Goal: Ask a question: Ask a question

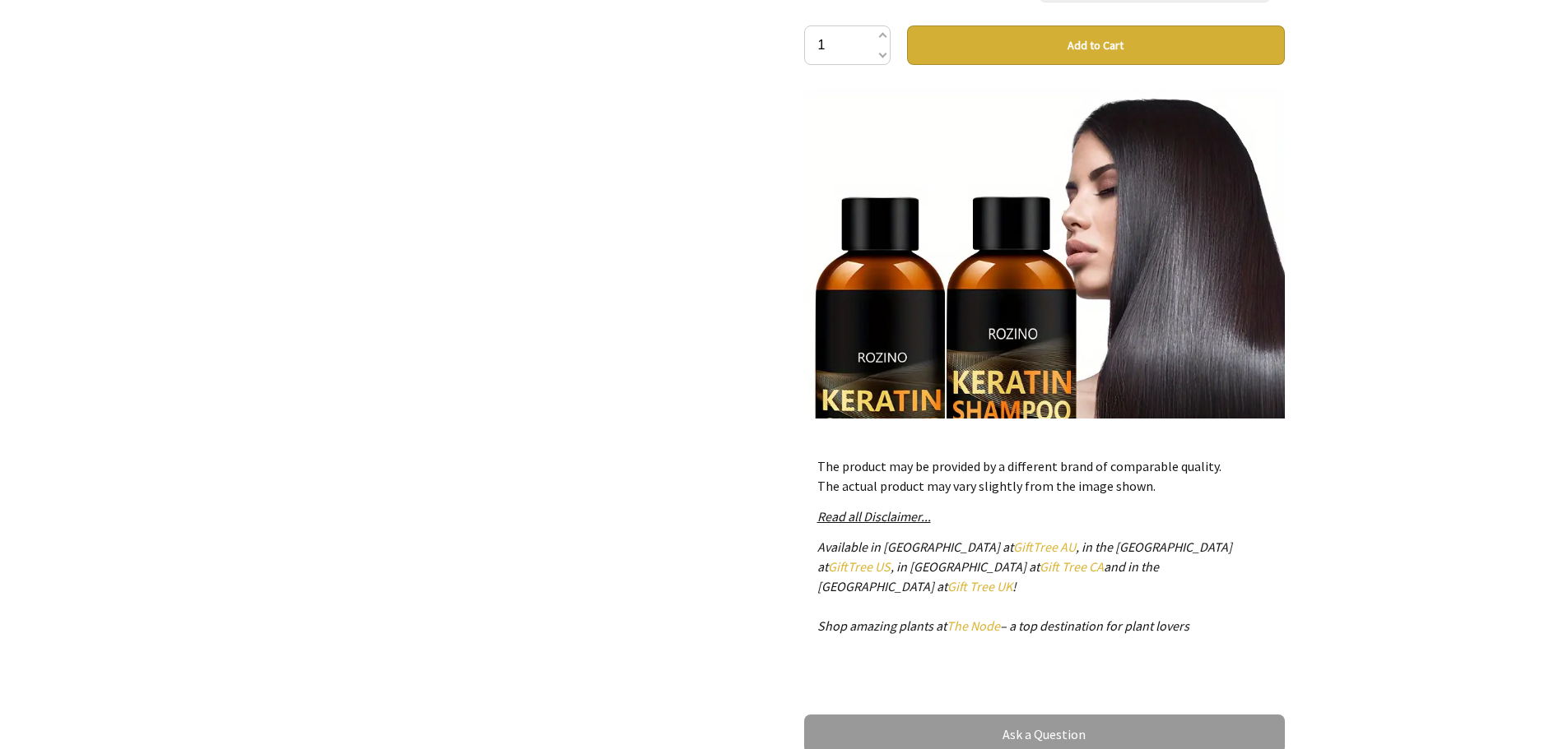
scroll to position [905, 0]
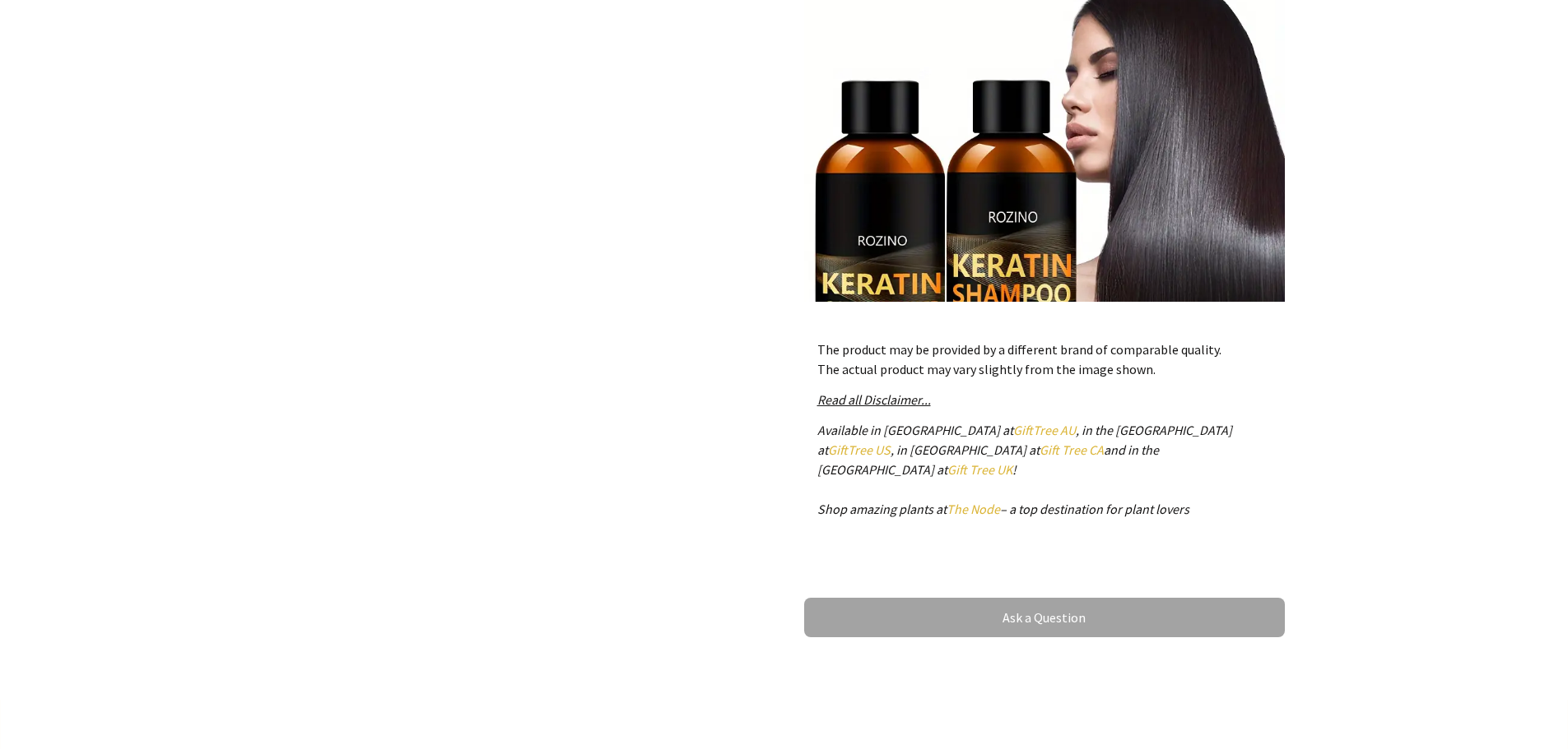
click at [1048, 598] on link "Ask a Question" at bounding box center [1044, 617] width 481 height 39
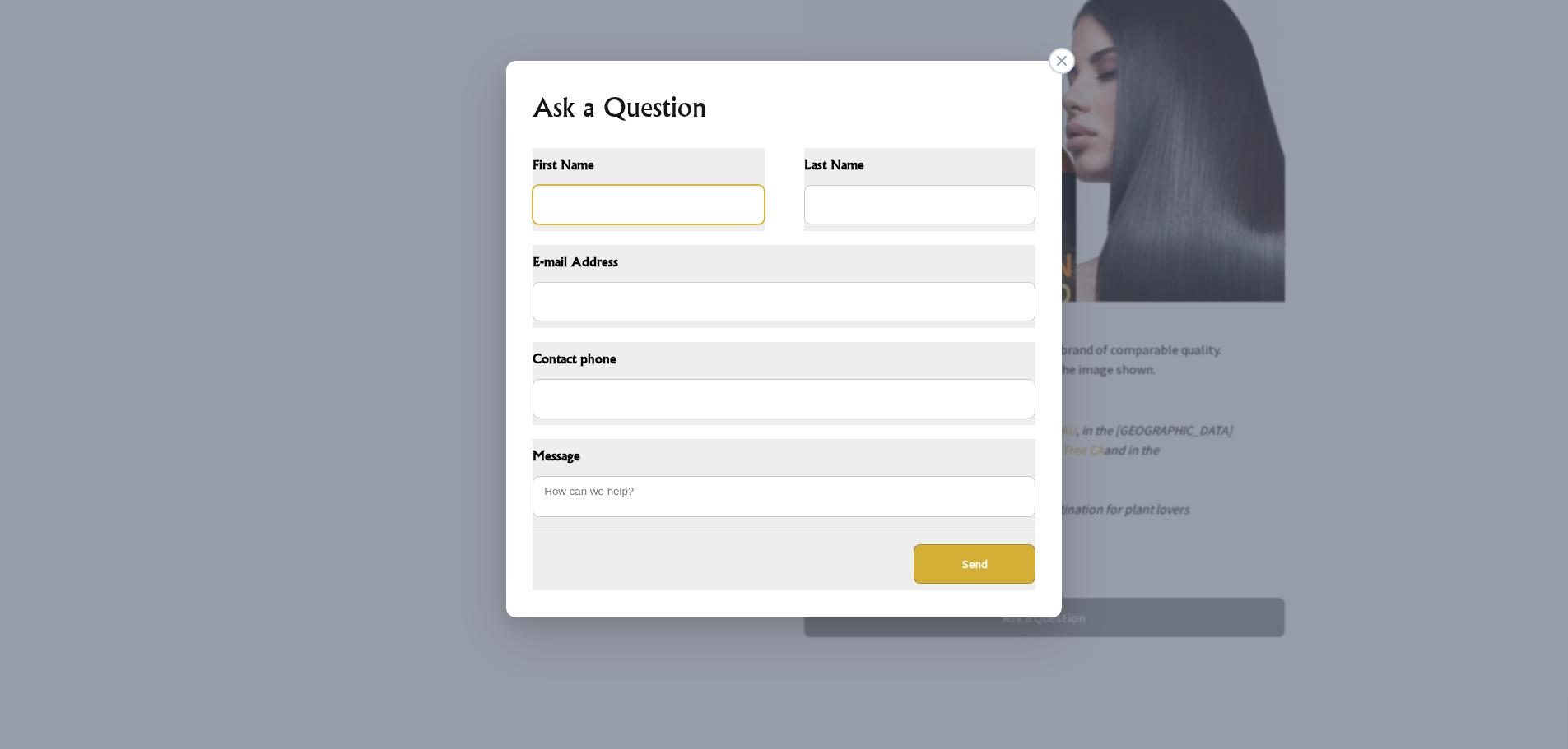
click at [679, 197] on input "First Name" at bounding box center [649, 205] width 232 height 39
type input "g"
type input "[PERSON_NAME]"
click at [812, 212] on input "Last Name" at bounding box center [920, 205] width 232 height 39
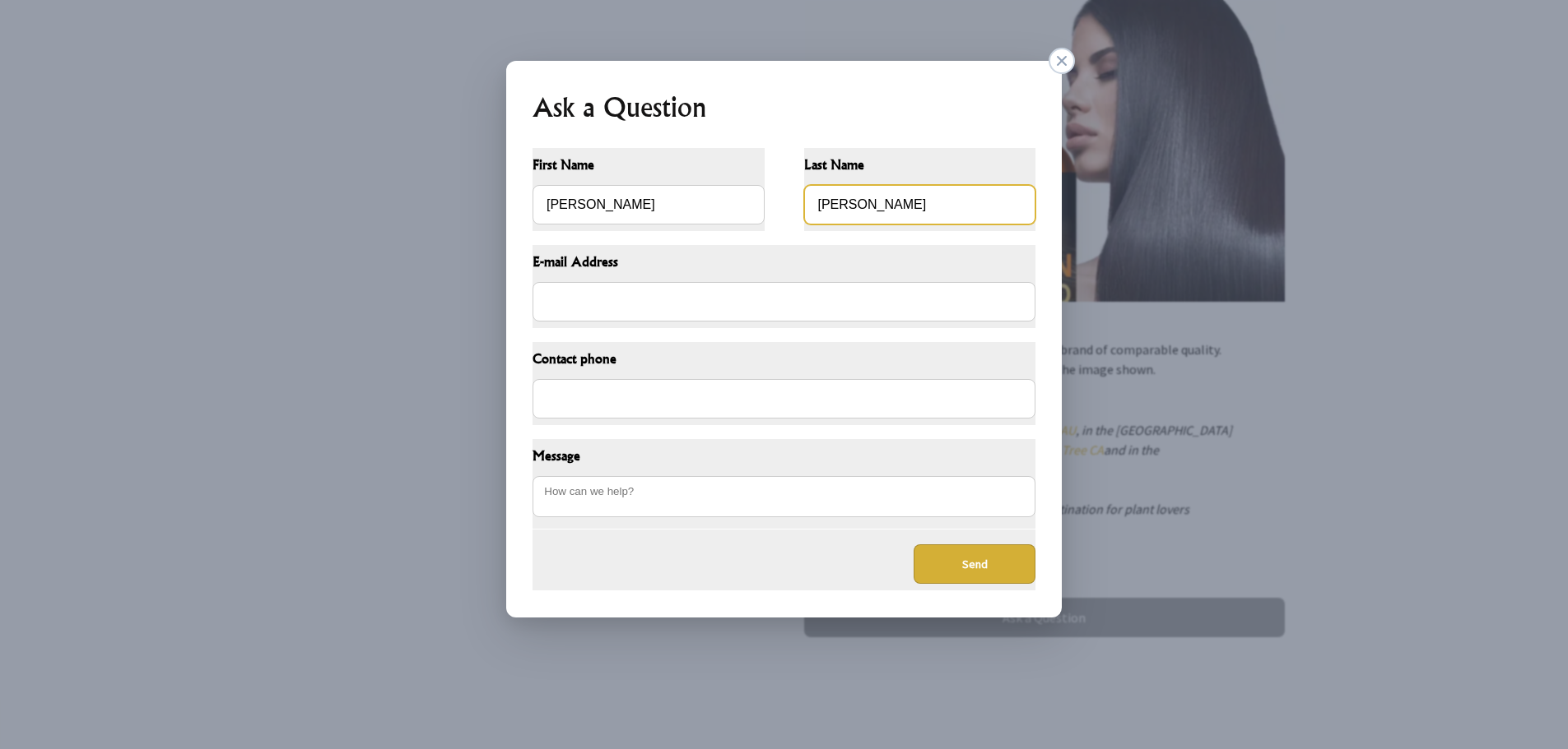
type input "[PERSON_NAME]"
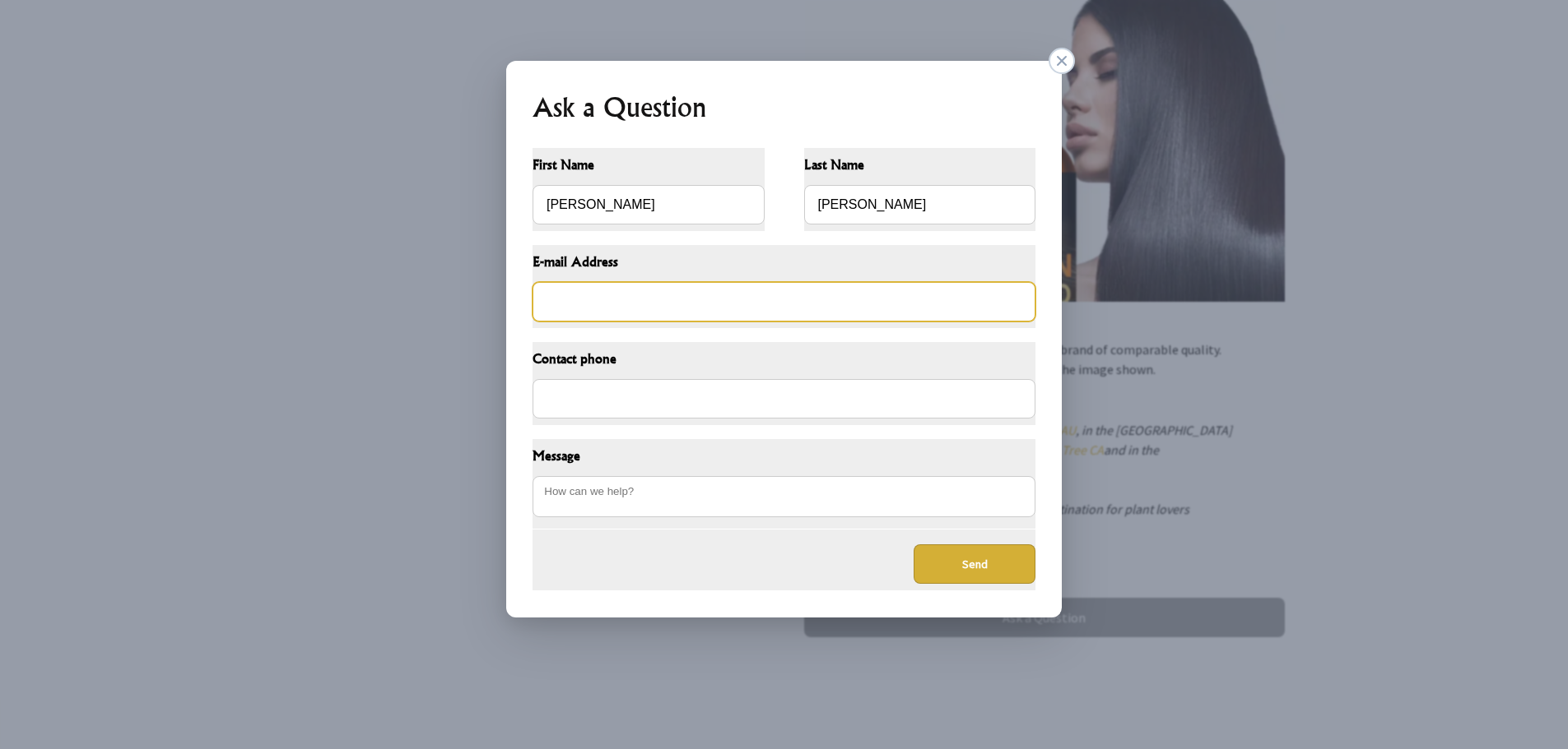
click at [778, 292] on input "E-mail Address" at bounding box center [784, 301] width 503 height 39
type input "[PERSON_NAME][EMAIL_ADDRESS][PERSON_NAME][DOMAIN_NAME]"
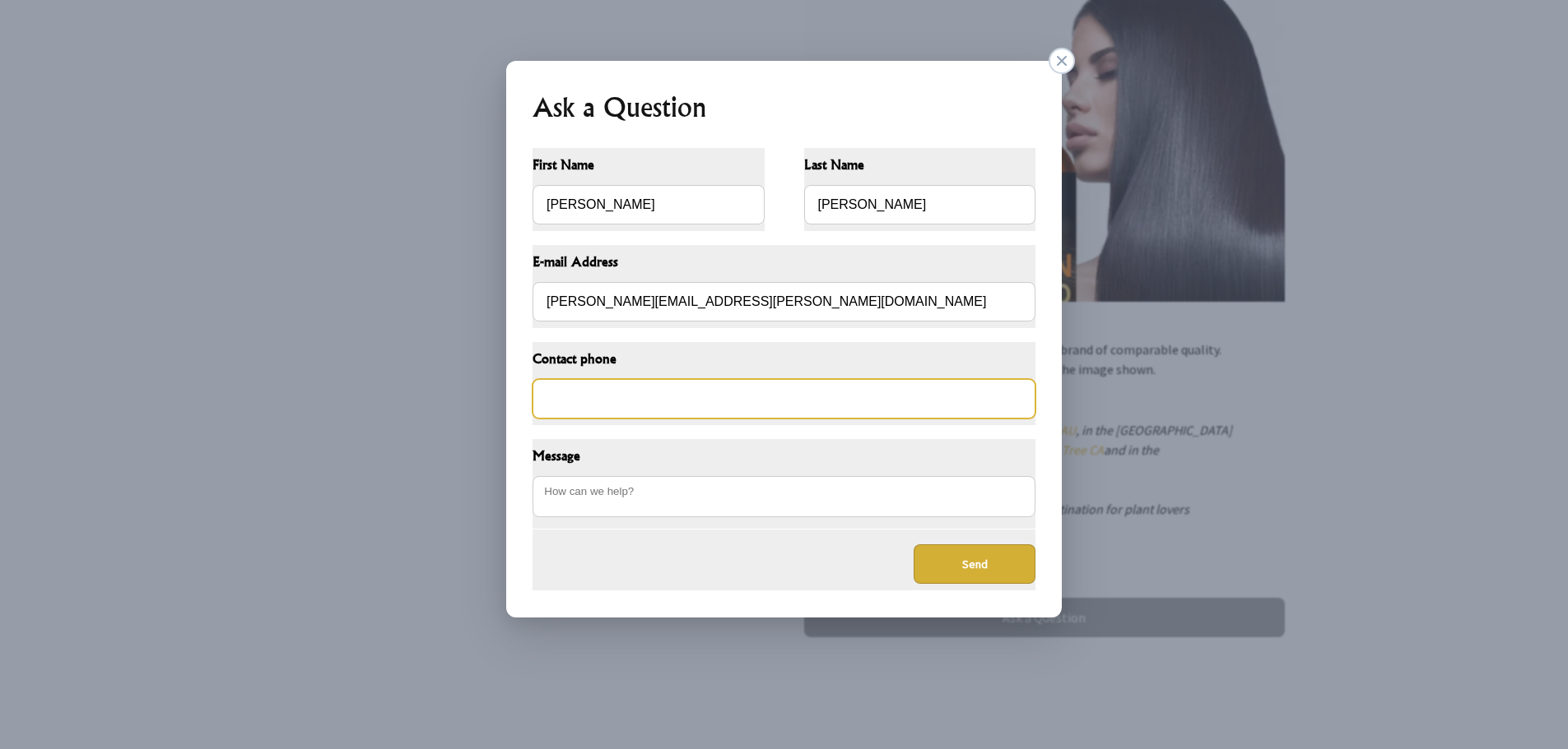
click at [628, 406] on input "Contact phone" at bounding box center [784, 399] width 503 height 39
type input "092667109"
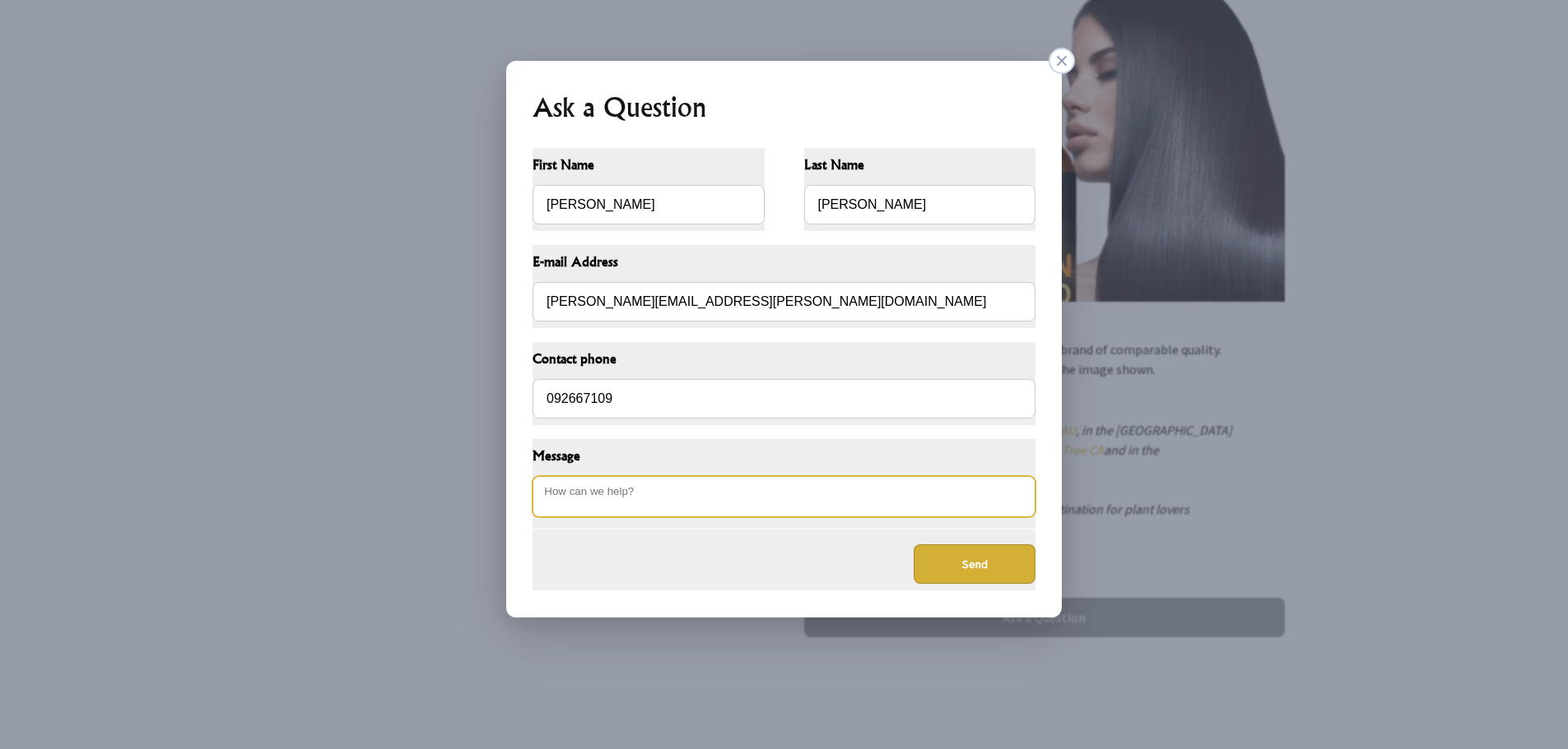
click at [668, 502] on textarea "Message" at bounding box center [784, 496] width 503 height 41
type textarea "i"
type textarea "Is the Rozino keratin shampoo sulfate and paraben free"
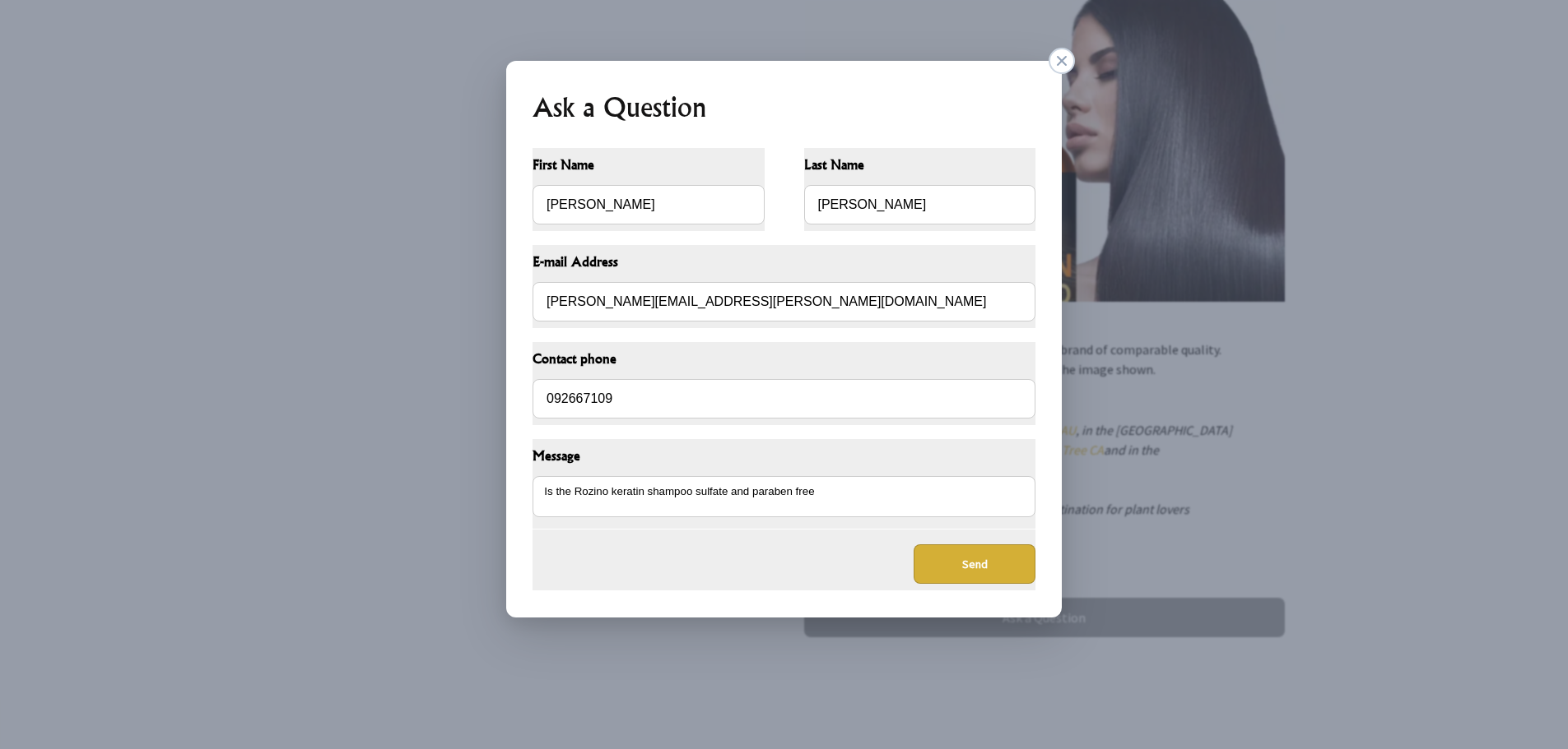
click at [951, 562] on button "Send" at bounding box center [974, 564] width 122 height 39
